Goal: Information Seeking & Learning: Find specific fact

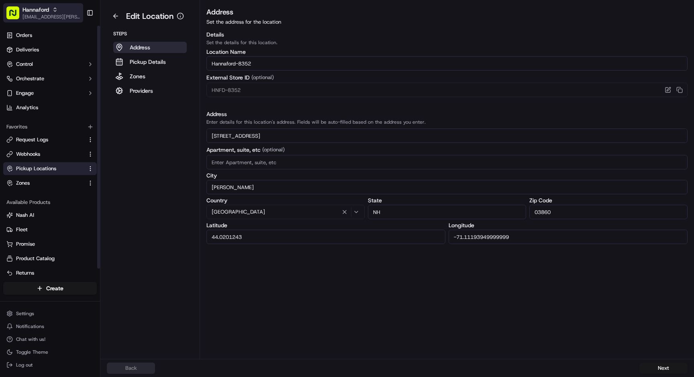
click at [37, 12] on span "Hannaford" at bounding box center [35, 10] width 26 height 8
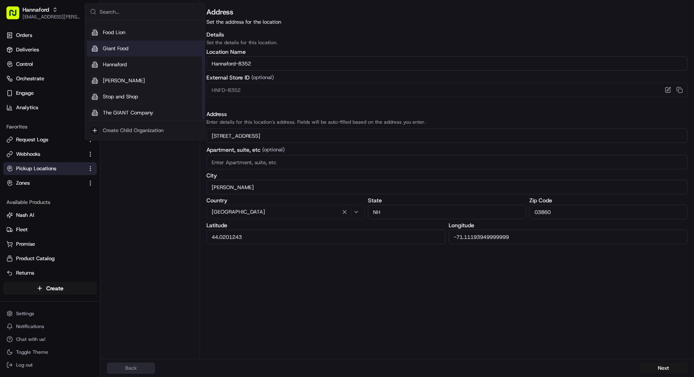
scroll to position [27, 0]
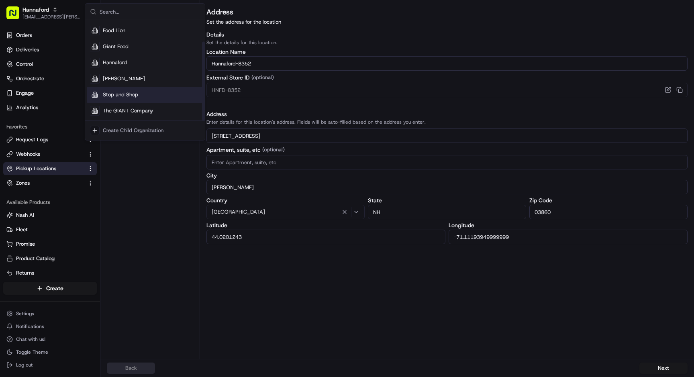
click at [133, 94] on span "Stop and Shop" at bounding box center [120, 94] width 35 height 7
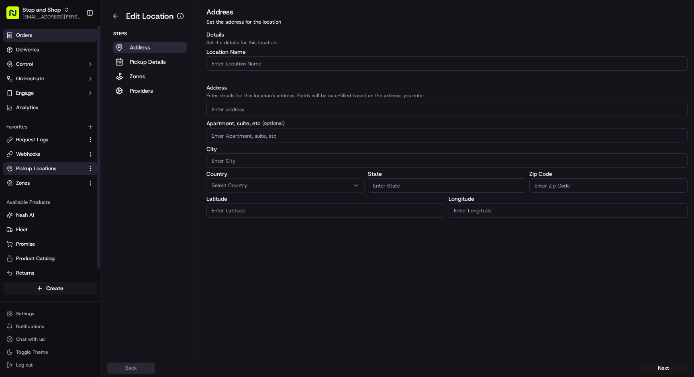
click at [34, 34] on link "Orders" at bounding box center [50, 35] width 94 height 13
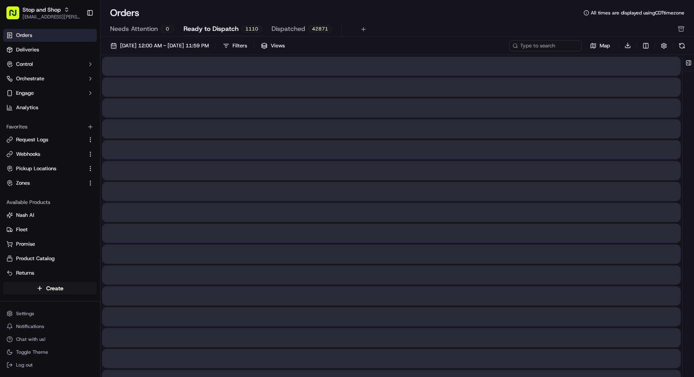
click at [284, 28] on span "Dispatched" at bounding box center [288, 29] width 34 height 10
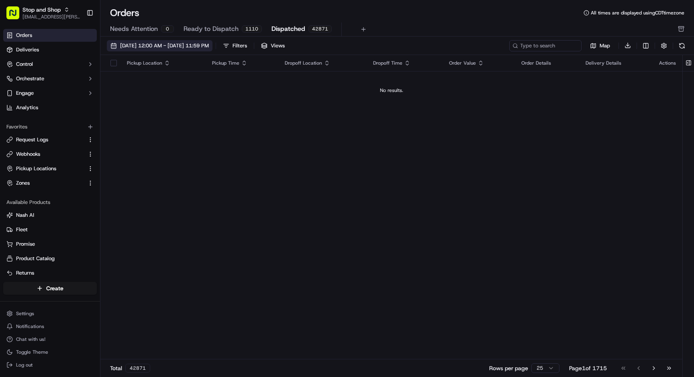
click at [187, 44] on span "09/01/2025 12:00 AM - 09/30/2025 11:59 PM" at bounding box center [164, 45] width 89 height 7
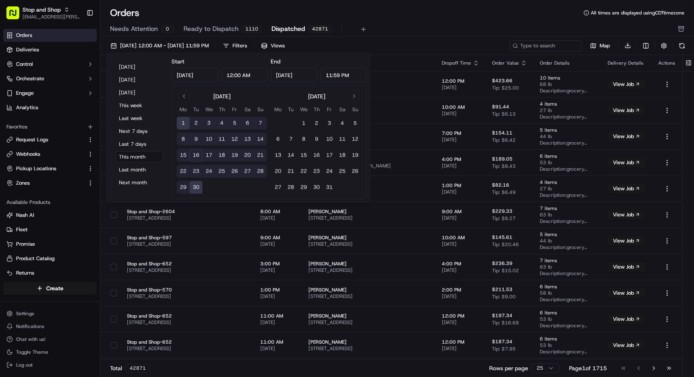
click at [258, 139] on button "14" at bounding box center [260, 139] width 13 height 13
type input "Sep 14, 2025"
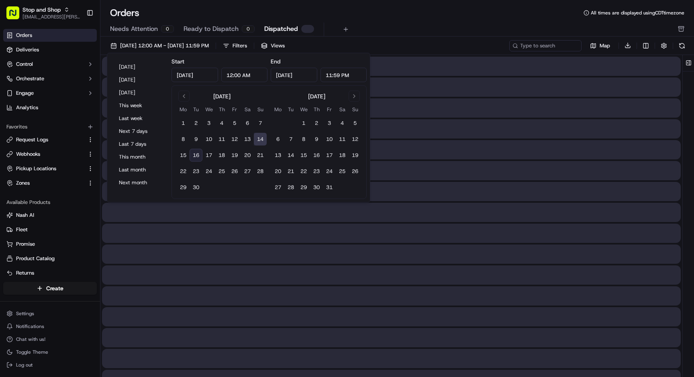
click at [258, 139] on button "14" at bounding box center [260, 139] width 13 height 13
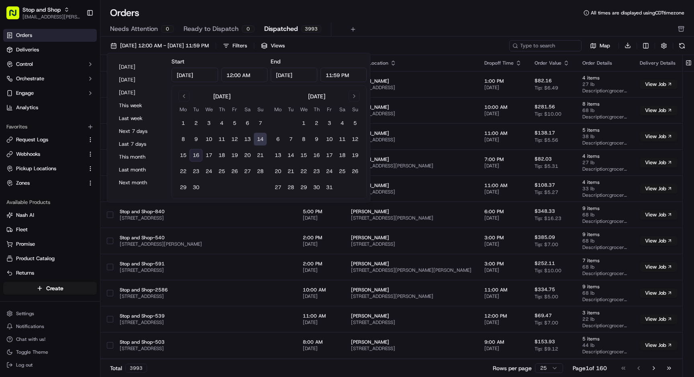
click at [405, 19] on div "Orders All times are displayed using CDT timezone" at bounding box center [396, 12] width 593 height 13
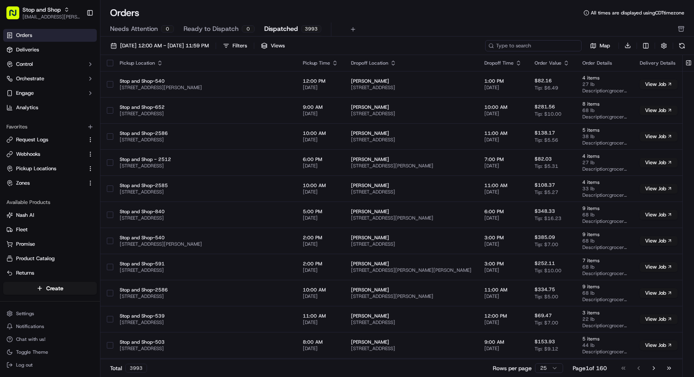
click at [527, 44] on input at bounding box center [533, 45] width 96 height 11
paste input "m712136121"
type input "m712136121"
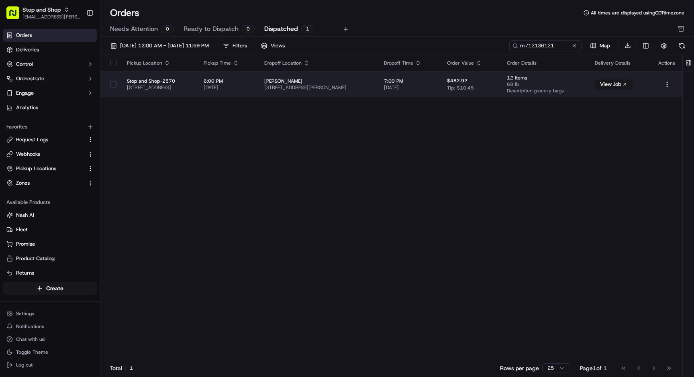
click at [186, 80] on span "Stop and Shop-2570" at bounding box center [159, 81] width 64 height 6
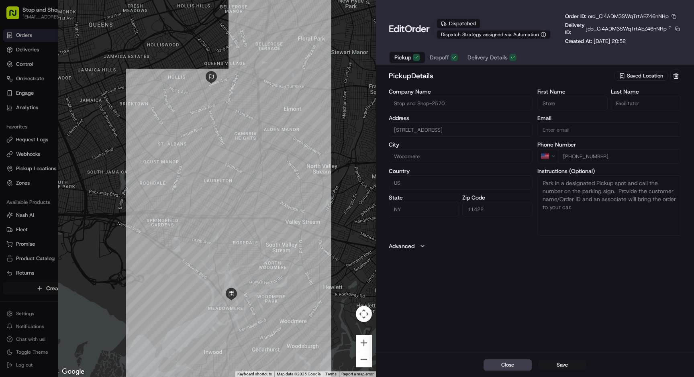
click at [674, 16] on button "button" at bounding box center [673, 16] width 7 height 7
click at [643, 28] on button "Copy ID" at bounding box center [655, 29] width 73 height 10
click at [516, 366] on button "Close" at bounding box center [507, 364] width 48 height 11
type input "+1"
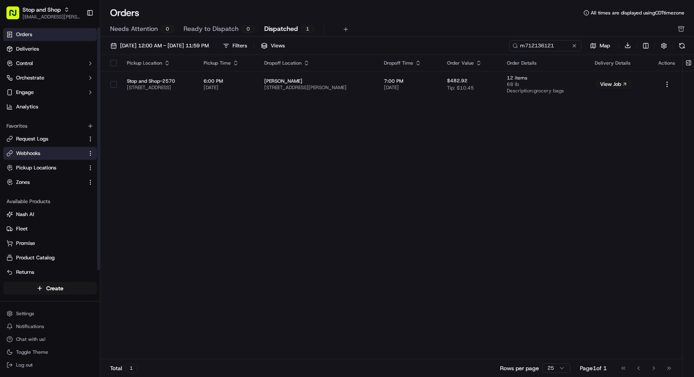
scroll to position [2, 0]
click at [37, 135] on span "Request Logs" at bounding box center [32, 137] width 32 height 7
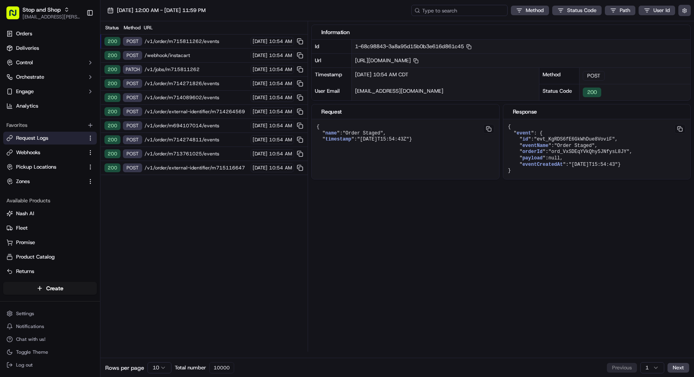
click at [493, 12] on input at bounding box center [459, 10] width 96 height 11
click at [149, 5] on button "09/16/2025 12:00 AM - 09/16/2025 11:59 PM" at bounding box center [157, 10] width 106 height 11
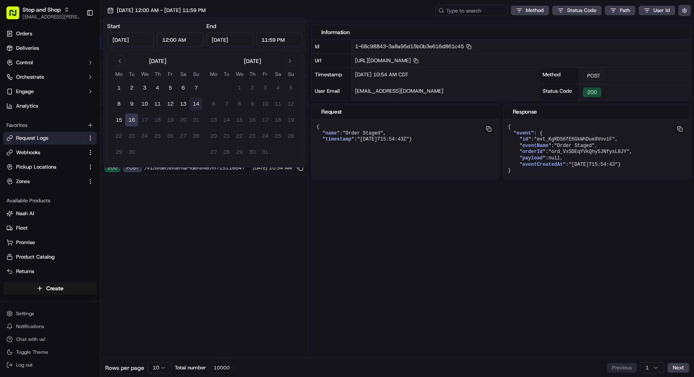
click at [194, 102] on button "14" at bounding box center [195, 104] width 13 height 13
type input "Sep 14, 2025"
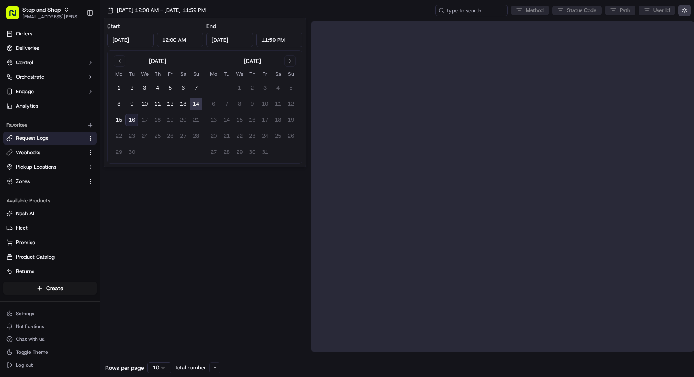
click at [194, 102] on button "14" at bounding box center [195, 104] width 13 height 13
click at [454, 13] on input at bounding box center [459, 10] width 96 height 11
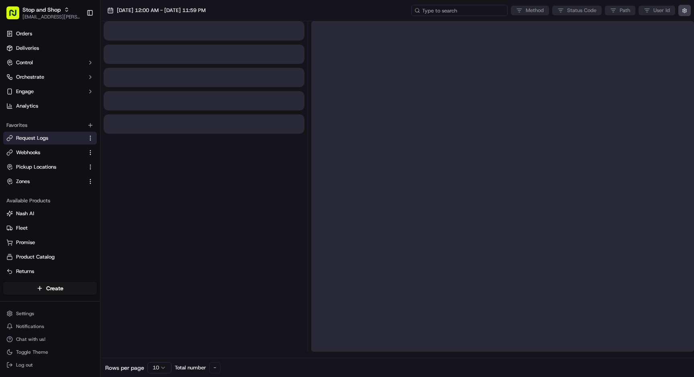
paste input "ord_Ci4ADM3SWqTrtAEZ46nNHp"
type input "ord_Ci4ADM3SWqTrtAEZ46nNHp"
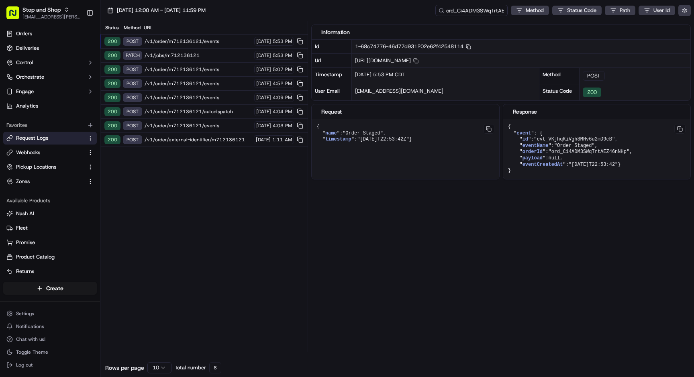
click at [188, 136] on div "200 POST /v1/order/external-identifier/m712136121 09/14/2025 1:11 AM" at bounding box center [203, 140] width 207 height 14
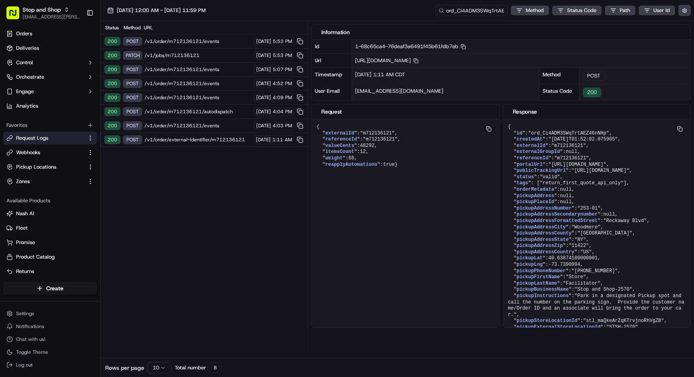
click at [161, 365] on html "Stop and Shop archana.ravishankar@adusa.com Toggle Sidebar Orders Deliveries Co…" at bounding box center [347, 188] width 694 height 377
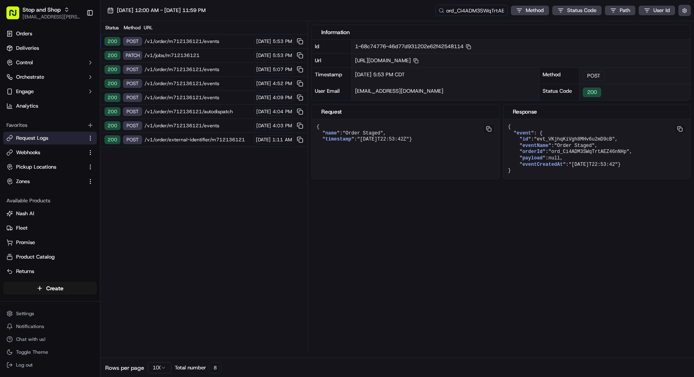
click at [192, 135] on div "200 POST /v1/order/external-identifier/m712136121 09/14/2025 1:11 AM" at bounding box center [203, 140] width 207 height 14
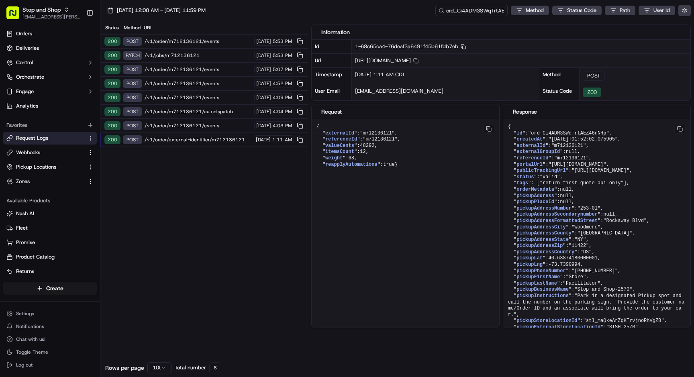
click at [182, 125] on span "/v1/order/m712136121/events" at bounding box center [198, 125] width 107 height 6
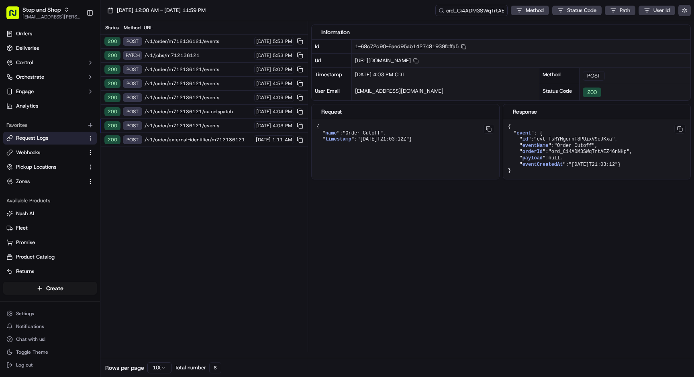
click at [183, 139] on span "/v1/order/external-identifier/m712136121" at bounding box center [198, 139] width 107 height 6
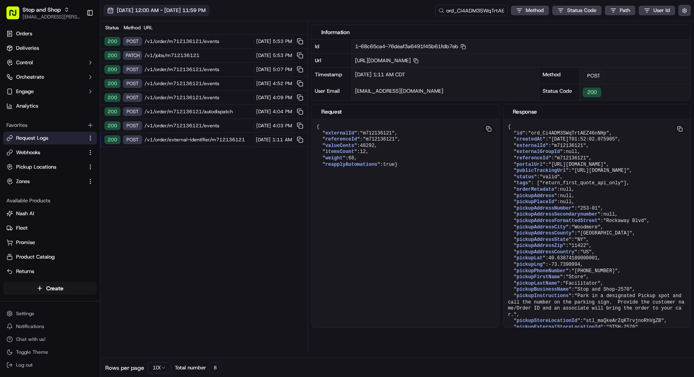
click at [170, 13] on span "09/14/2025 12:00 AM - 09/14/2025 11:59 PM" at bounding box center [161, 10] width 89 height 7
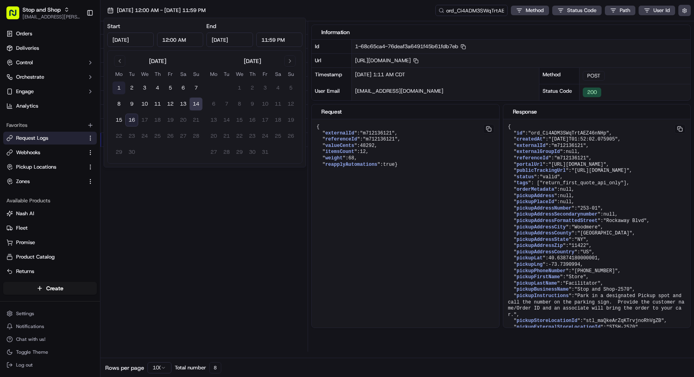
click at [118, 88] on button "1" at bounding box center [118, 87] width 13 height 13
type input "Sep 1, 2025"
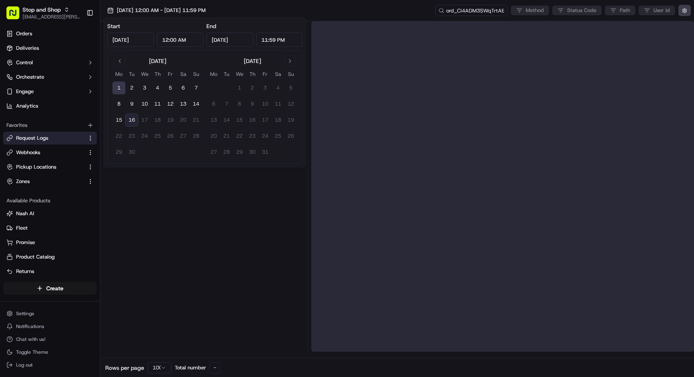
click at [130, 120] on button "16" at bounding box center [131, 120] width 13 height 13
type input "Sep 16, 2025"
click at [173, 215] on div at bounding box center [204, 186] width 201 height 330
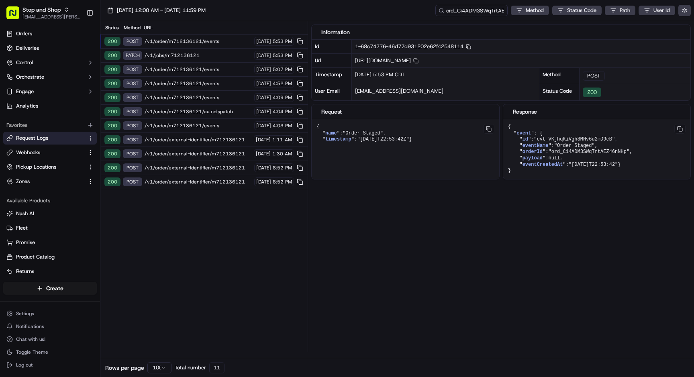
click at [190, 181] on span "/v1/order/external-identifier/m712136121" at bounding box center [198, 182] width 107 height 6
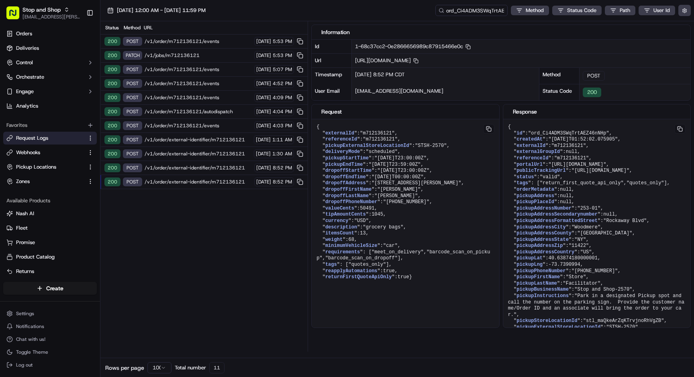
drag, startPoint x: 378, startPoint y: 183, endPoint x: 322, endPoint y: 193, distance: 56.3
click at [371, 186] on span ""216 03 HOLLIS AVE, Queens Village, NY 11429"" at bounding box center [416, 183] width 90 height 6
copy span "216 03 HOLLIS AVE, Queens Village, NY 11429"
